Goal: Information Seeking & Learning: Compare options

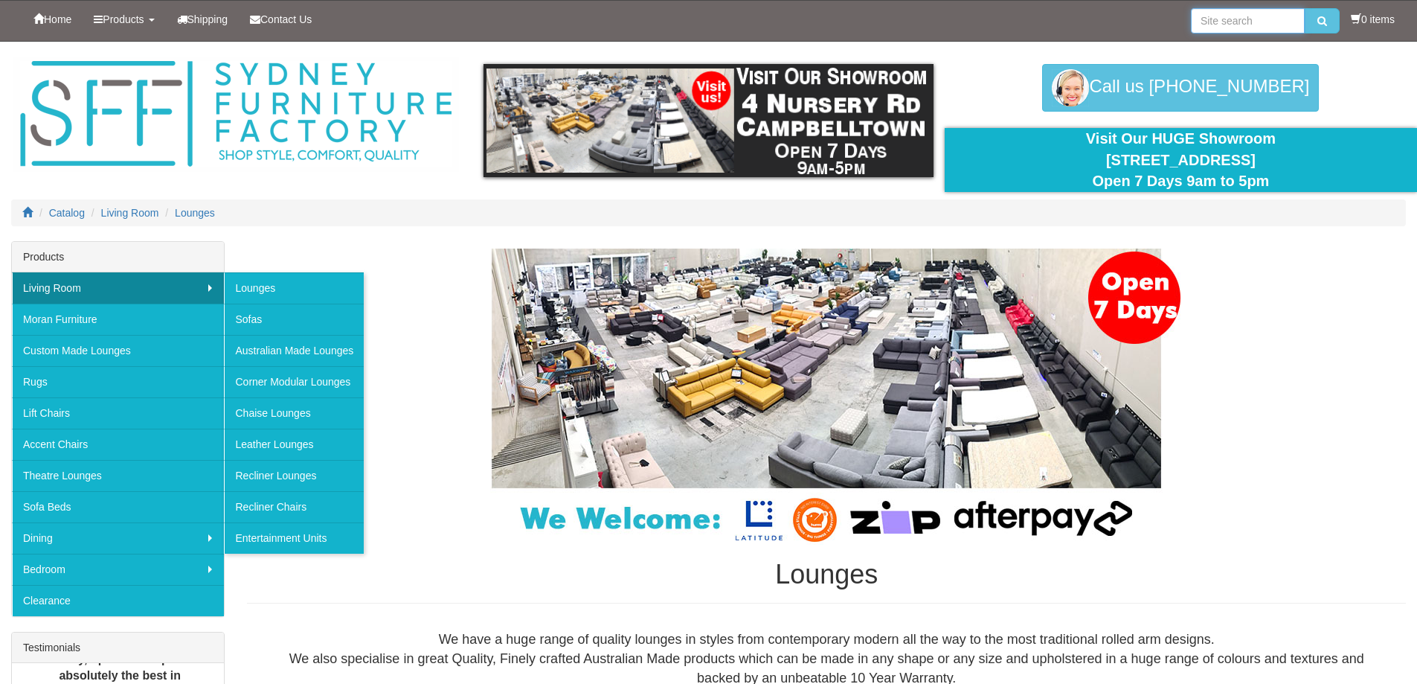
click at [1234, 25] on input "search" at bounding box center [1248, 20] width 114 height 25
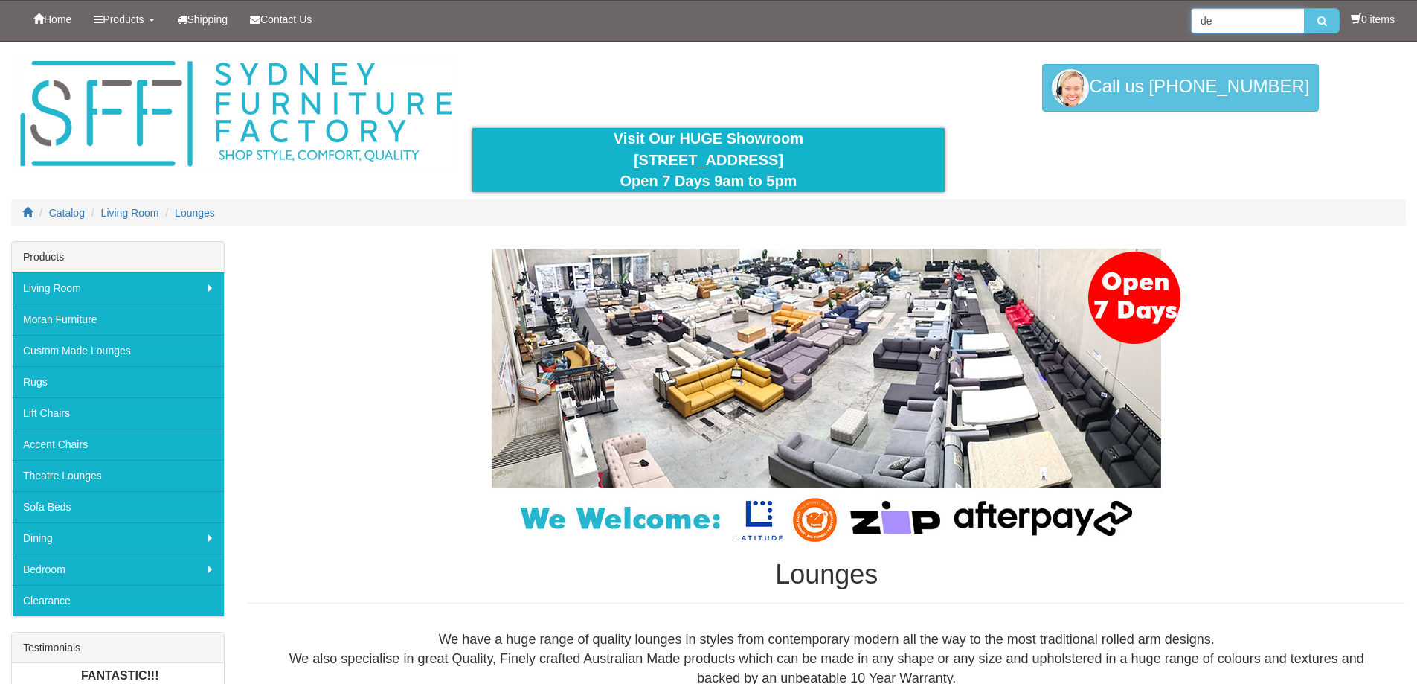
type input "d"
type input "chaise"
click at [1305, 8] on button "submit" at bounding box center [1322, 20] width 35 height 25
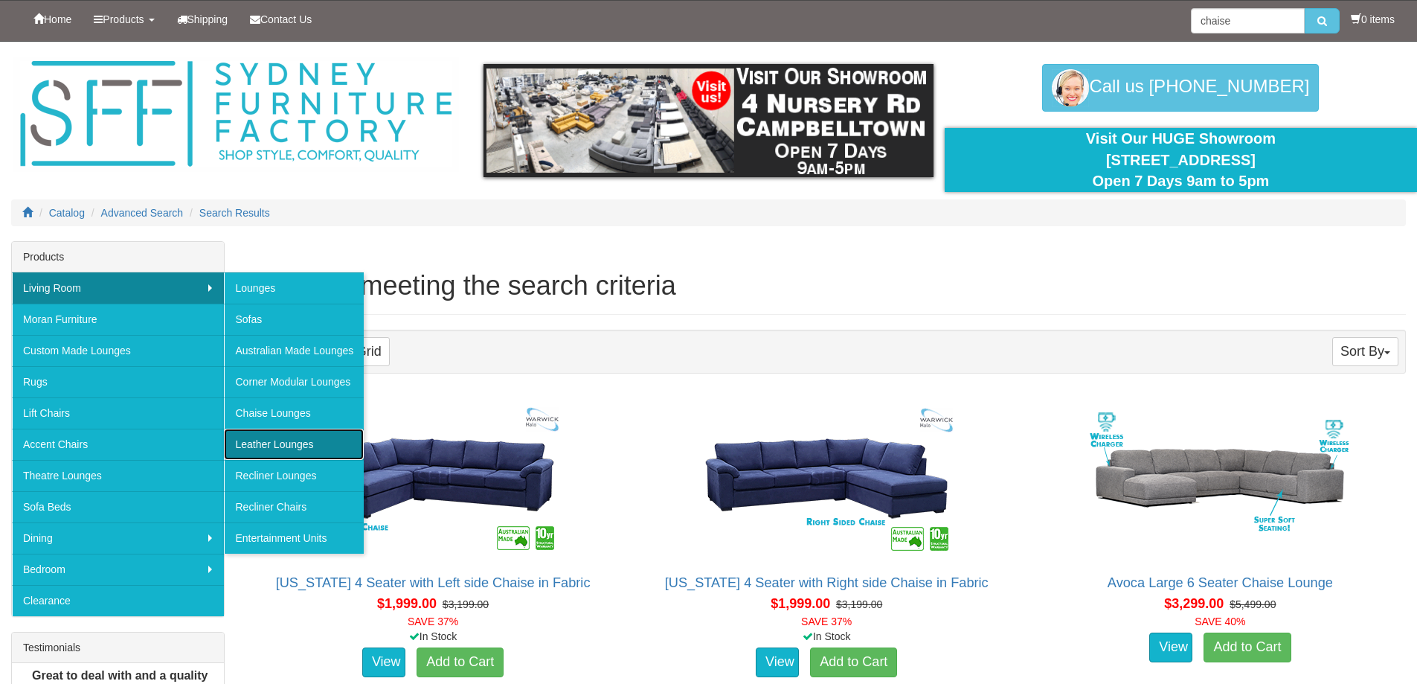
click at [291, 447] on link "Leather Lounges" at bounding box center [294, 443] width 140 height 31
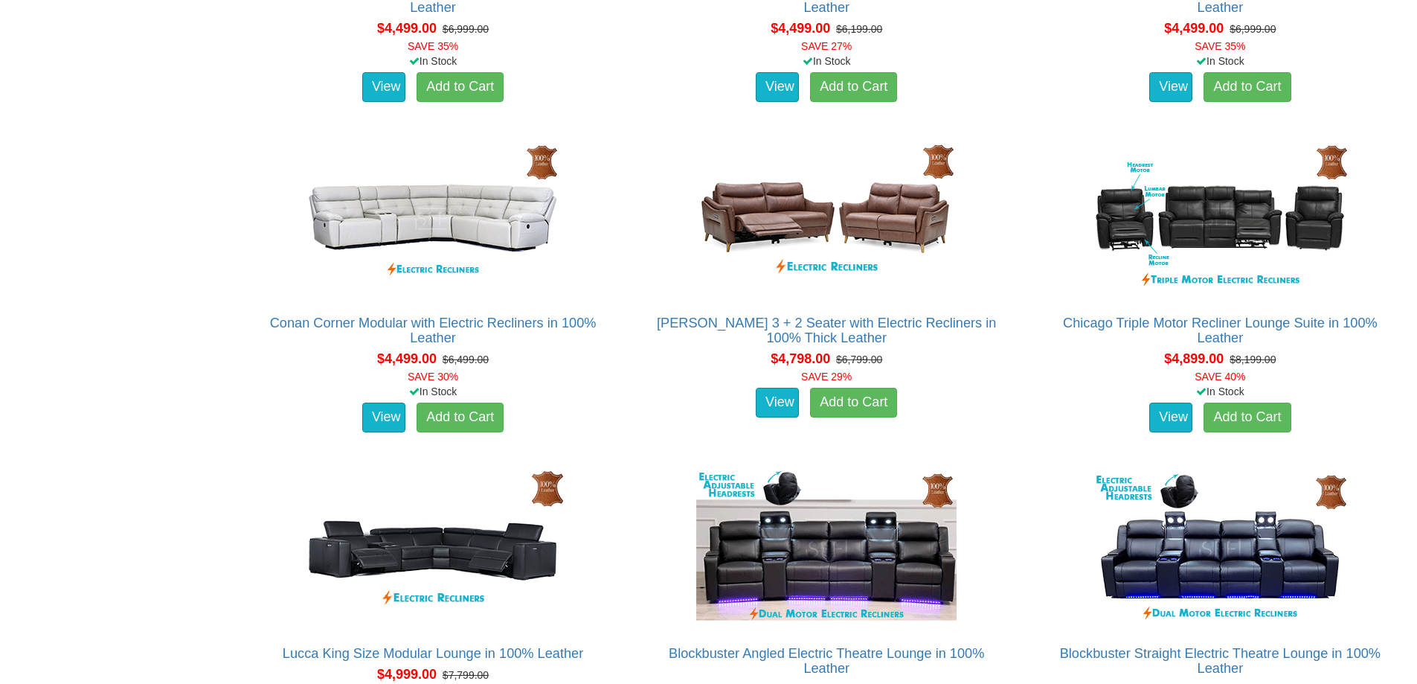
scroll to position [3199, 0]
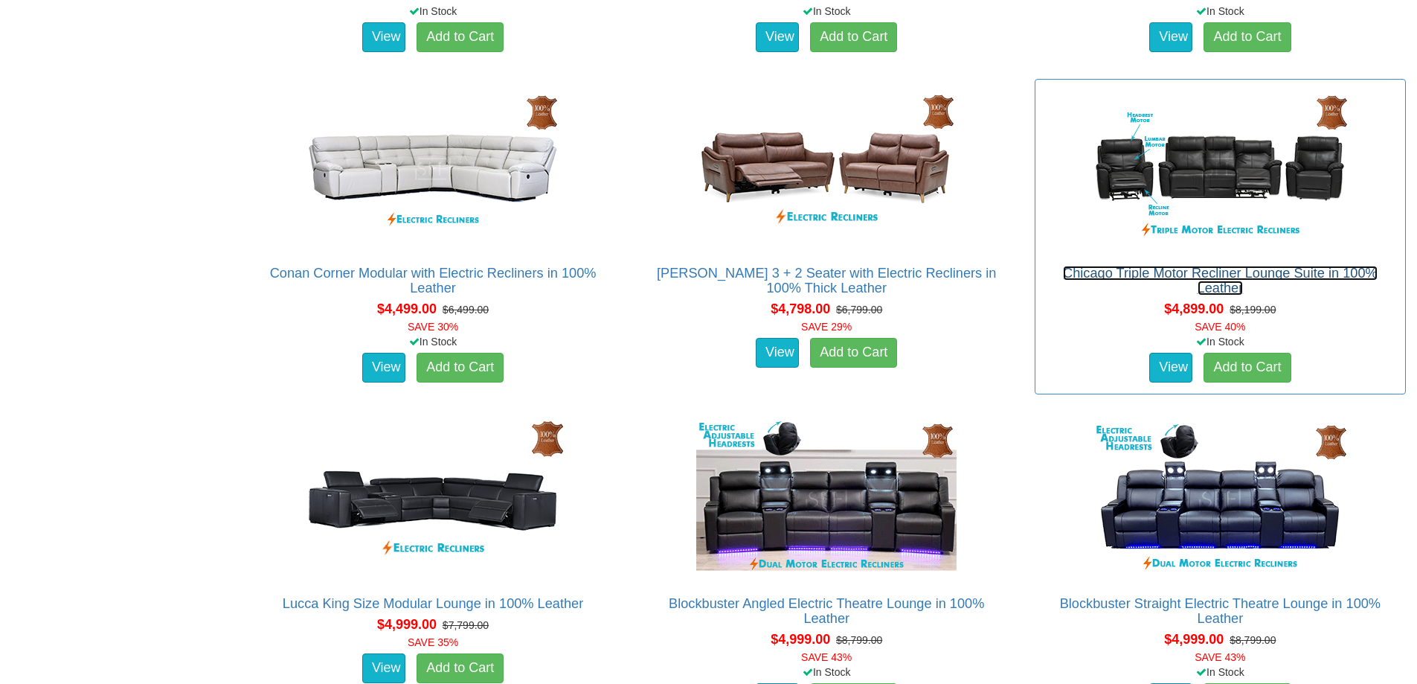
click at [1189, 272] on link "Chicago Triple Motor Recliner Lounge Suite in 100% Leather" at bounding box center [1220, 281] width 315 height 30
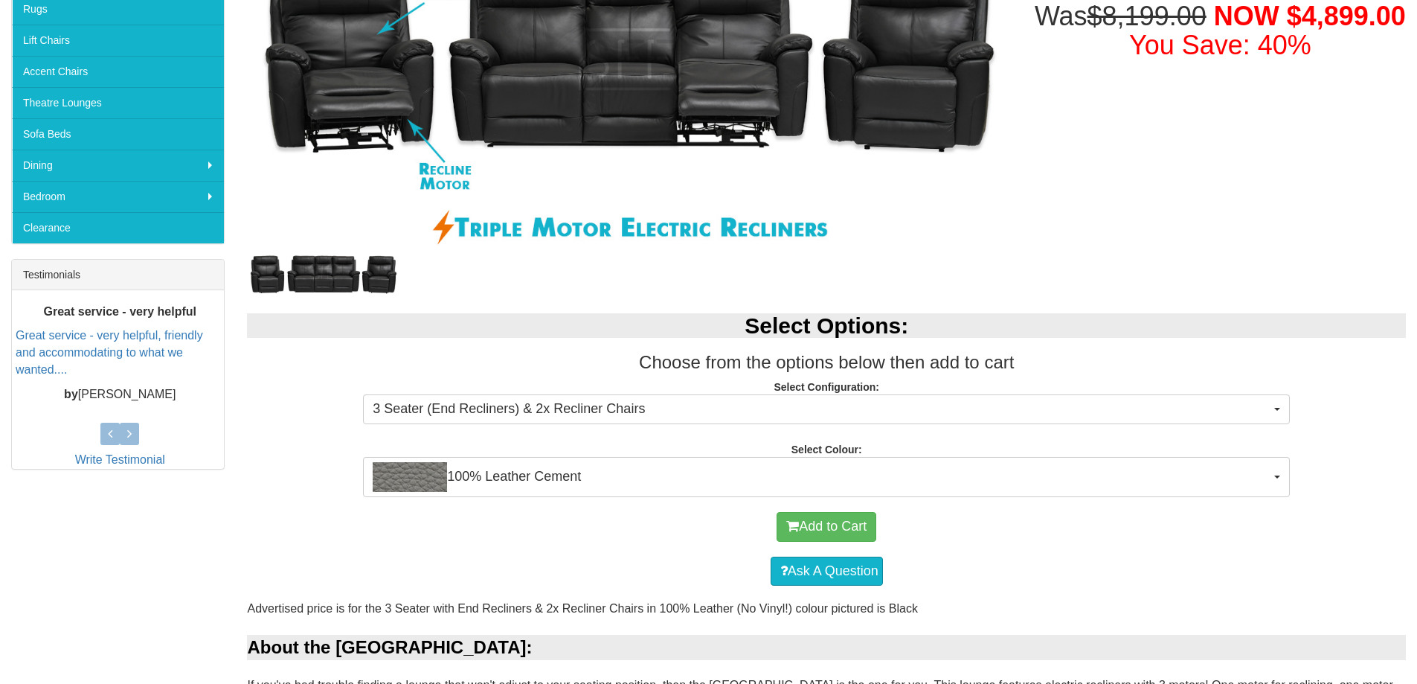
scroll to position [372, 0]
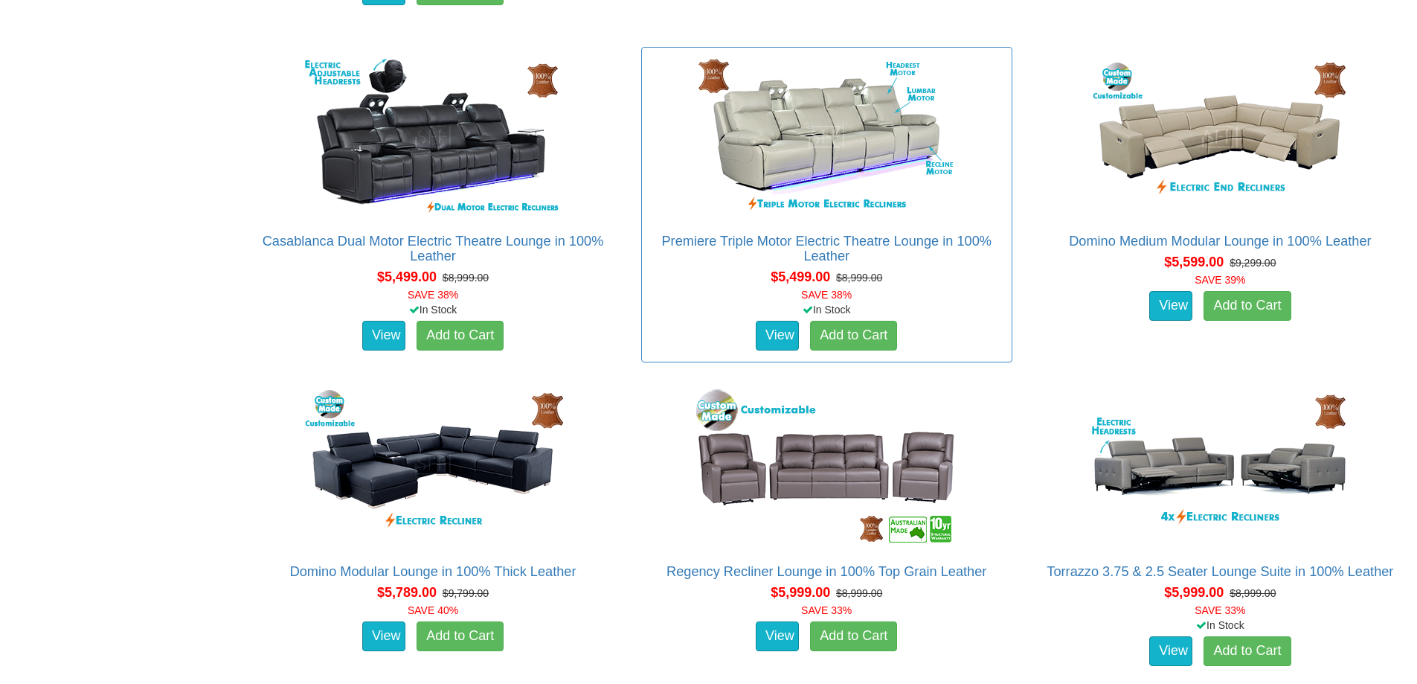
scroll to position [4835, 0]
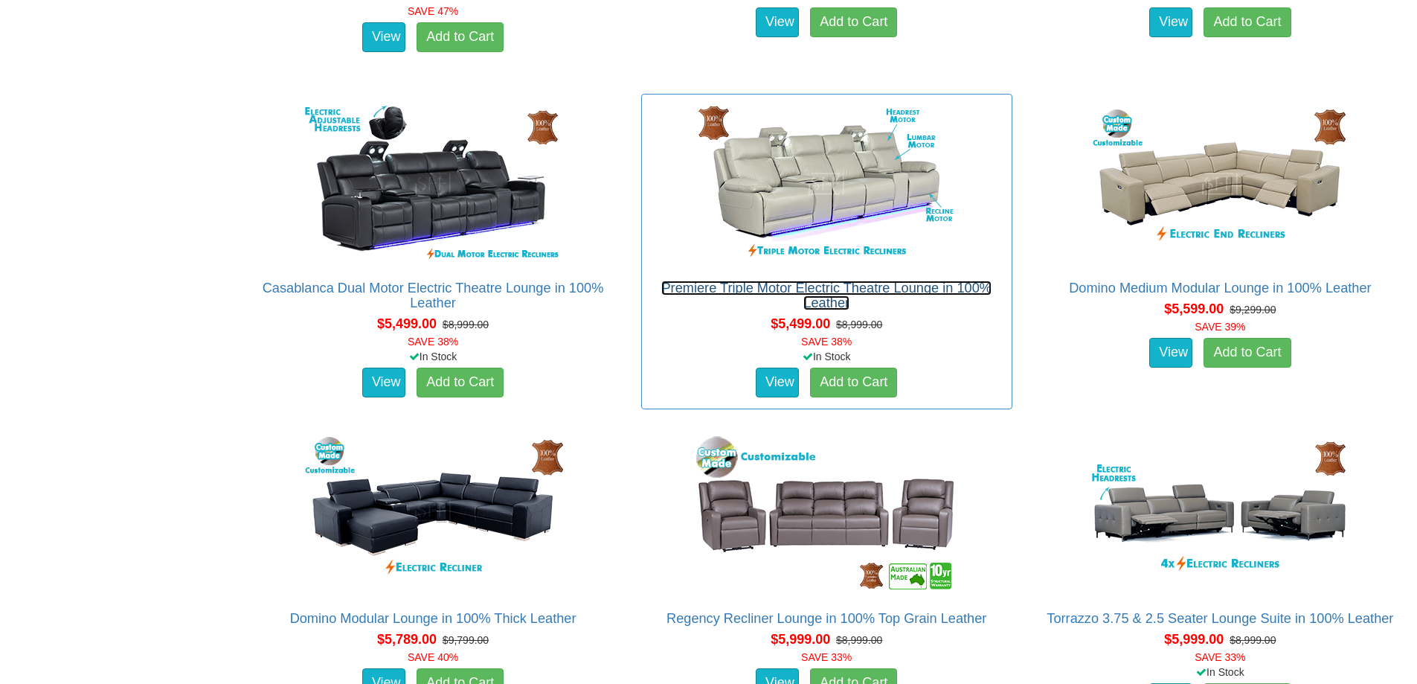
click at [859, 289] on link "Premiere Triple Motor Electric Theatre Lounge in 100% Leather" at bounding box center [826, 295] width 330 height 30
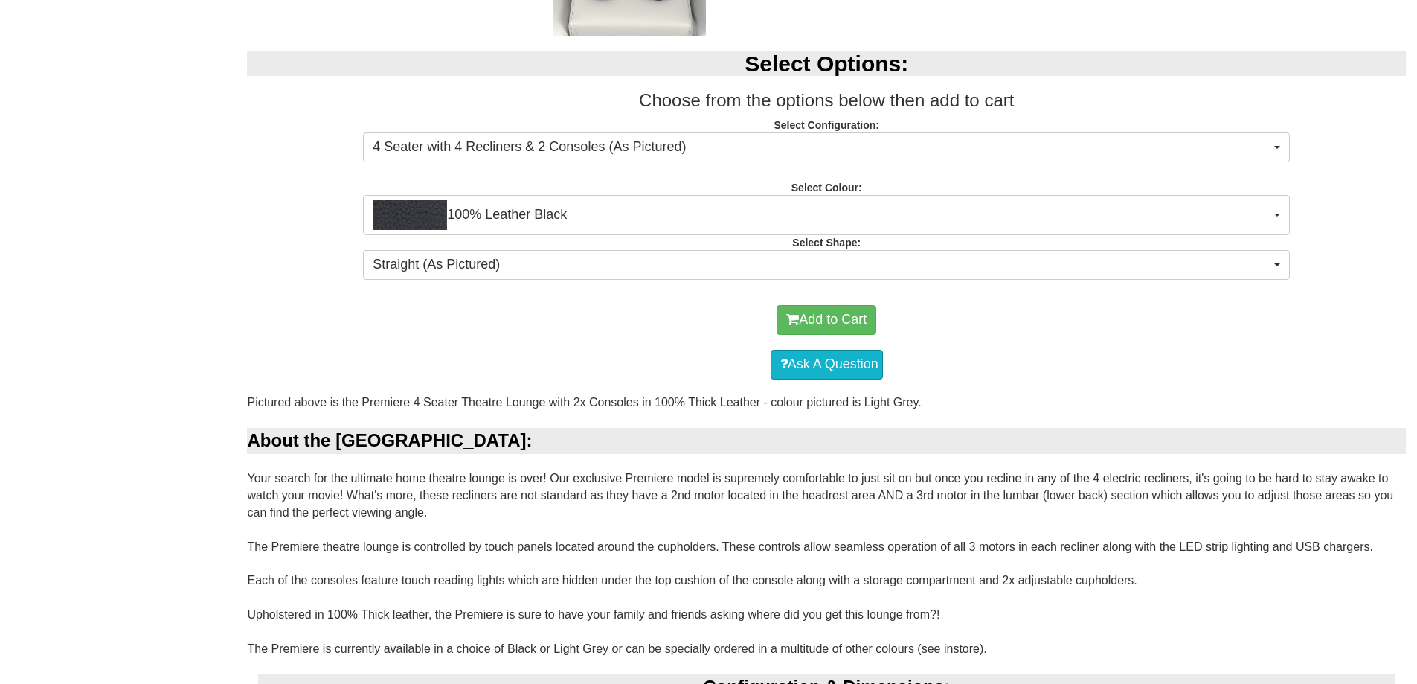
scroll to position [744, 0]
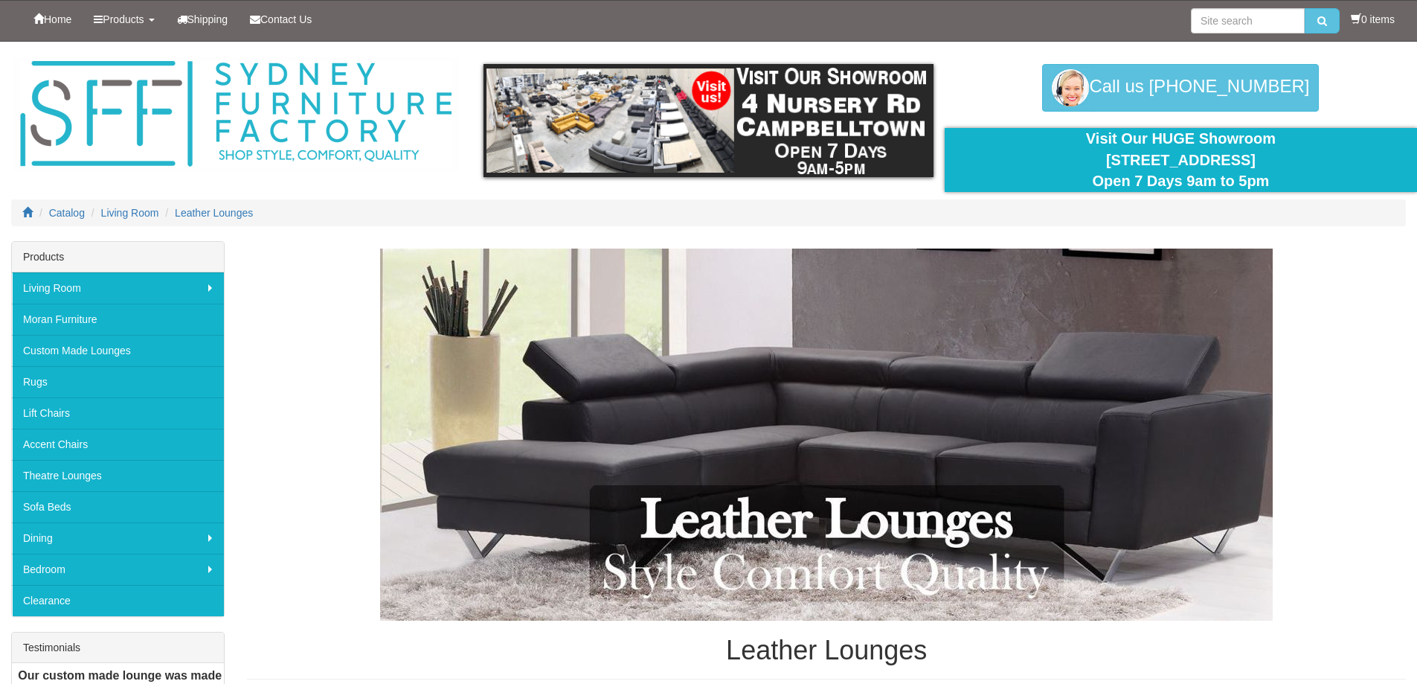
scroll to position [4835, 0]
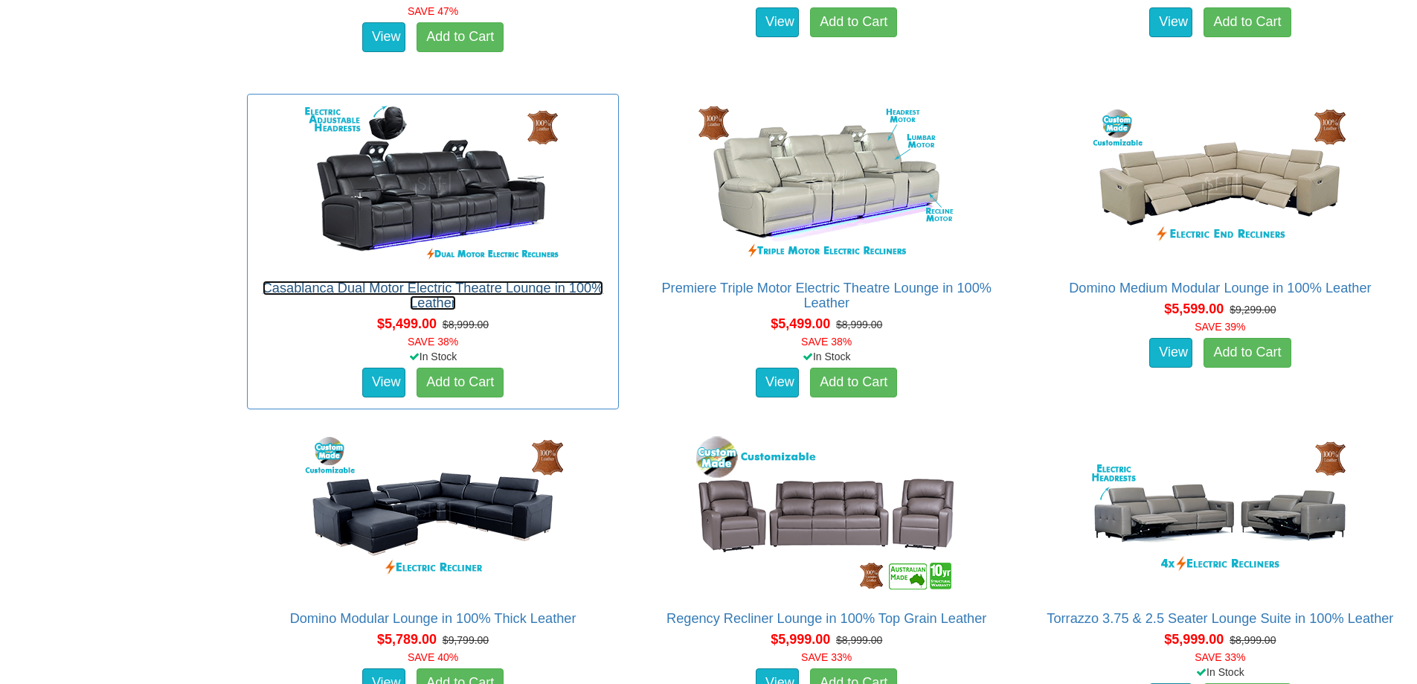
click at [527, 286] on link "Casablanca Dual Motor Electric Theatre Lounge in 100% Leather" at bounding box center [433, 295] width 341 height 30
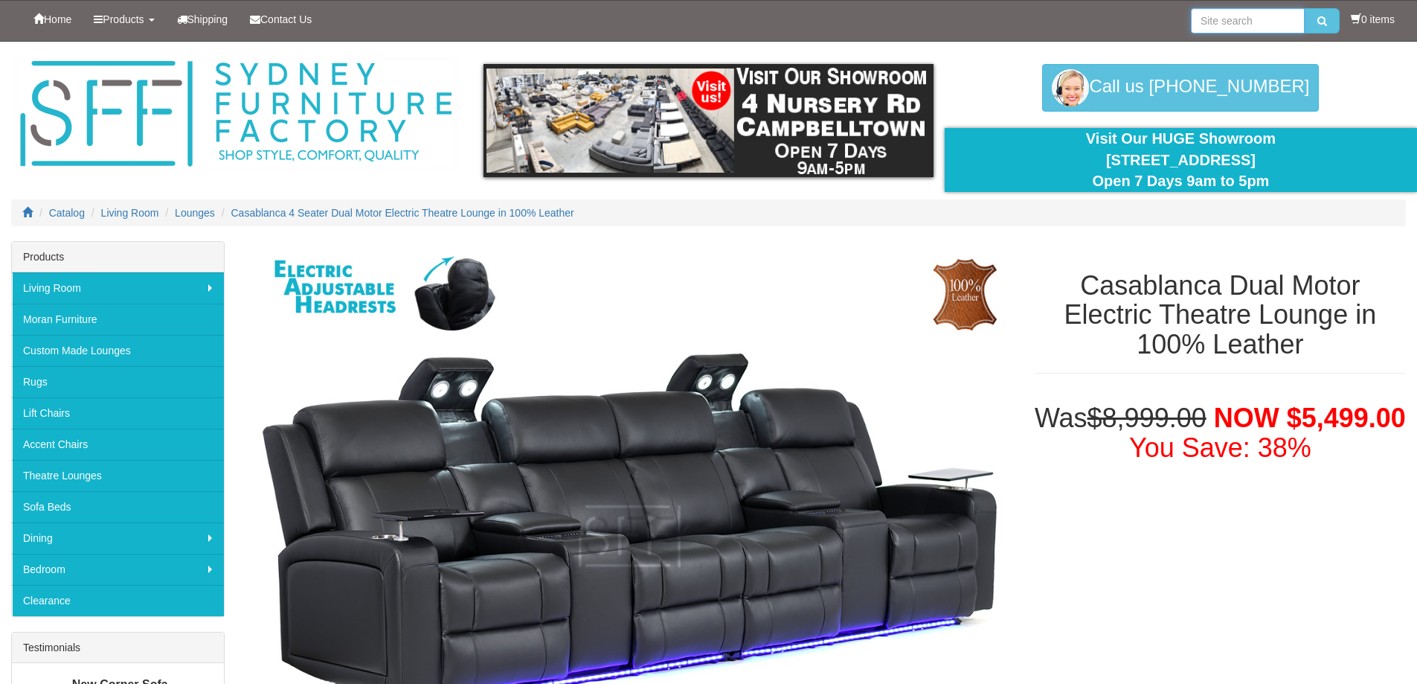
click at [1226, 21] on input "search" at bounding box center [1248, 20] width 114 height 25
type input "modular"
click at [1305, 8] on button "submit" at bounding box center [1322, 20] width 35 height 25
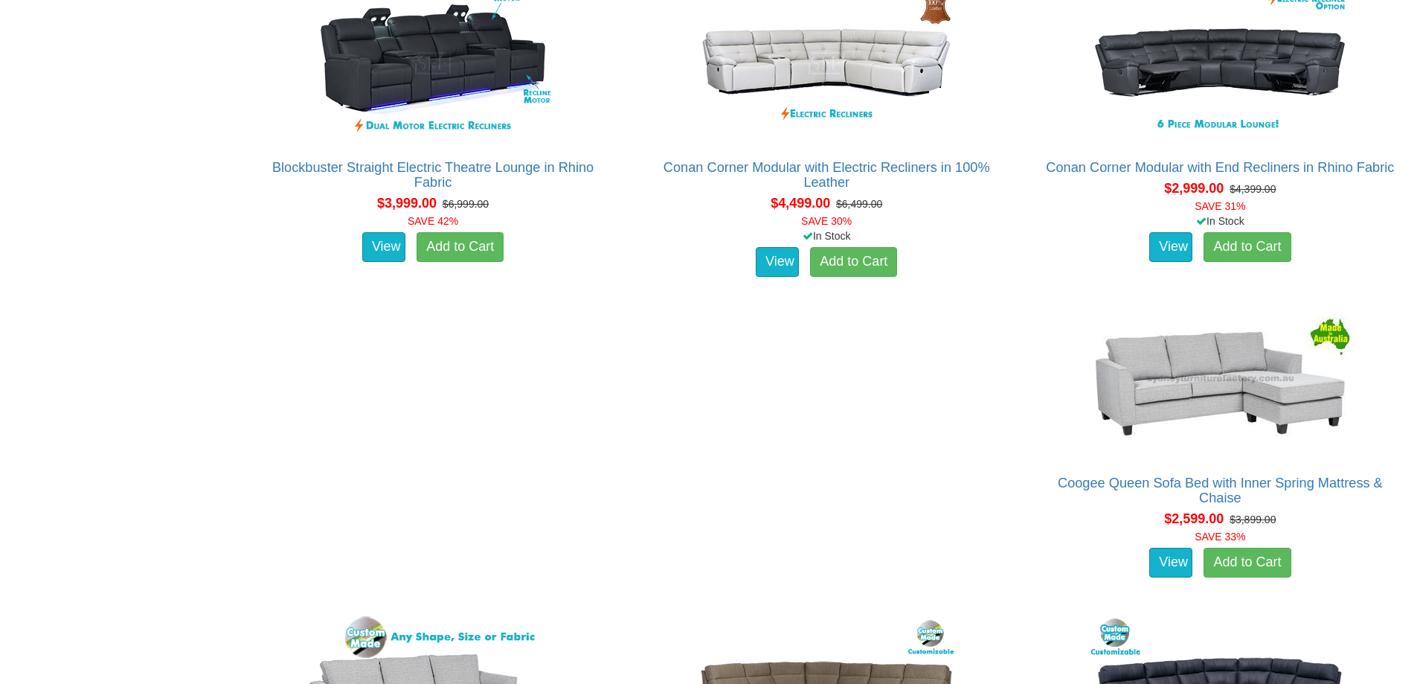
scroll to position [1934, 0]
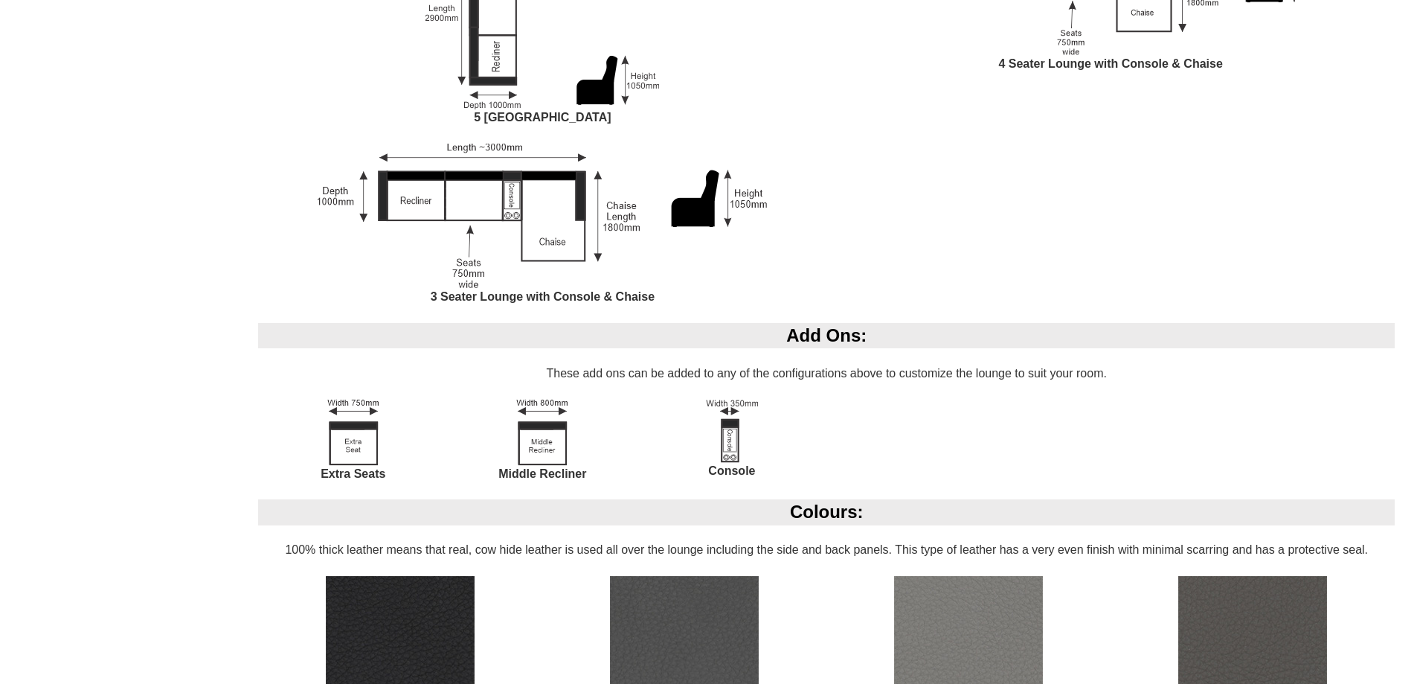
scroll to position [1637, 0]
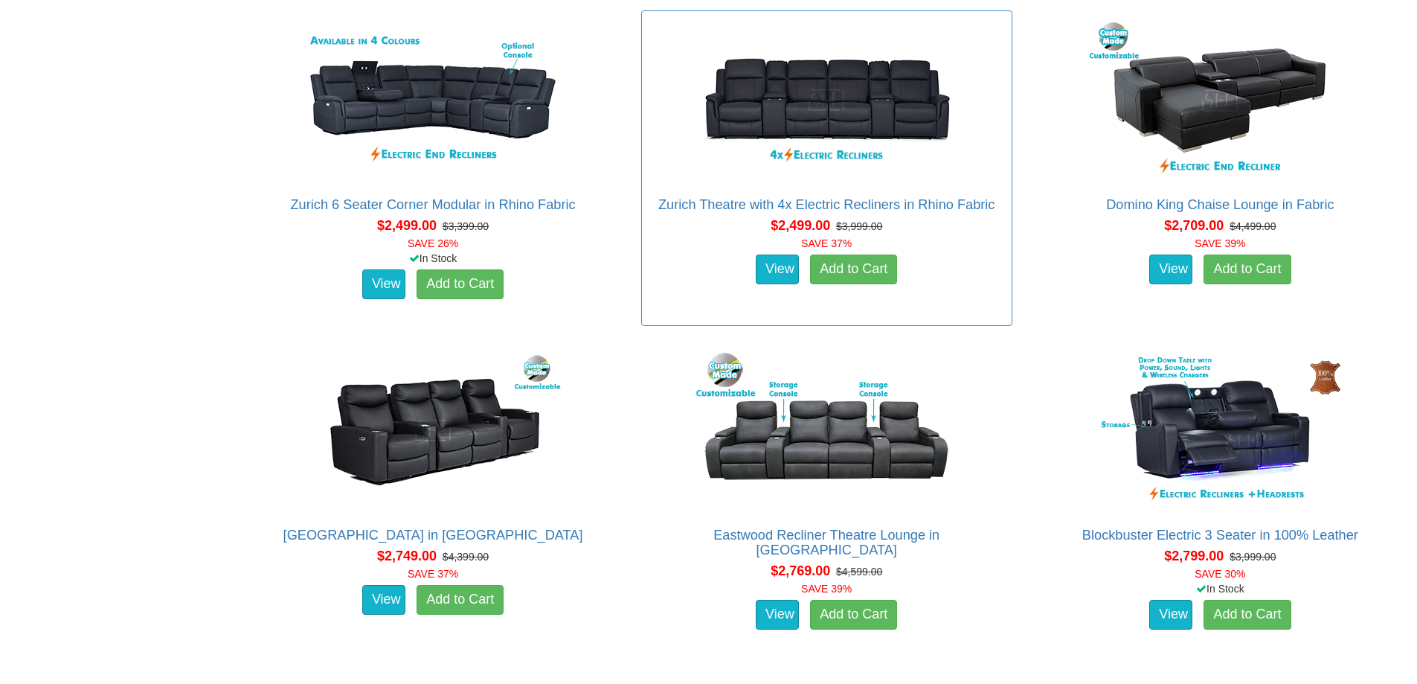
scroll to position [1934, 0]
